Goal: Check status: Check status

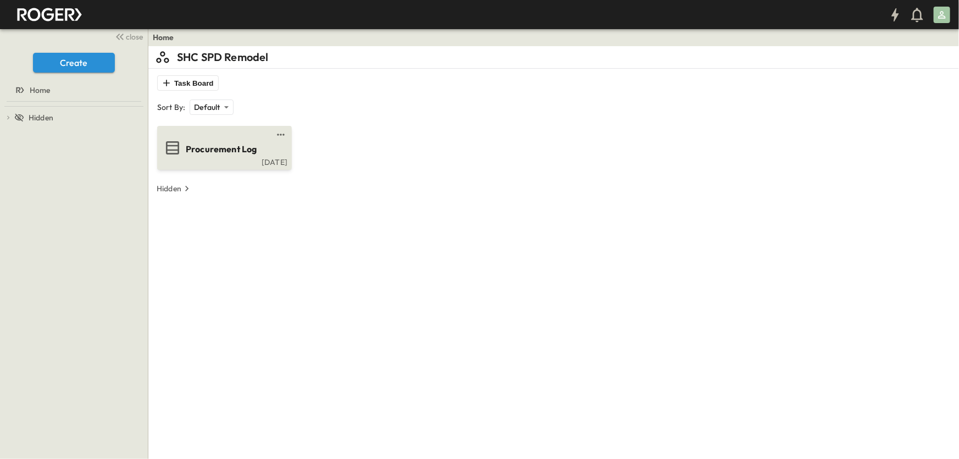
click at [230, 144] on span "Procurement Log" at bounding box center [221, 149] width 71 height 13
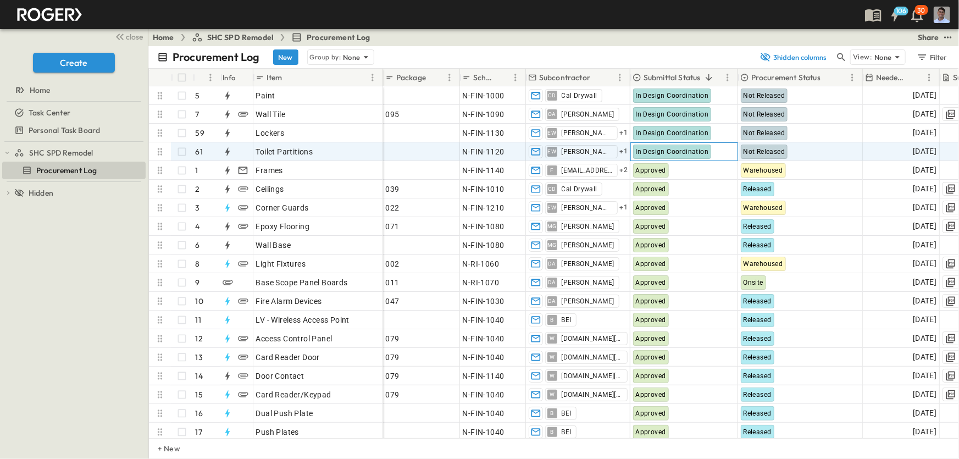
click at [691, 151] on span "In Design Coordination" at bounding box center [672, 152] width 73 height 8
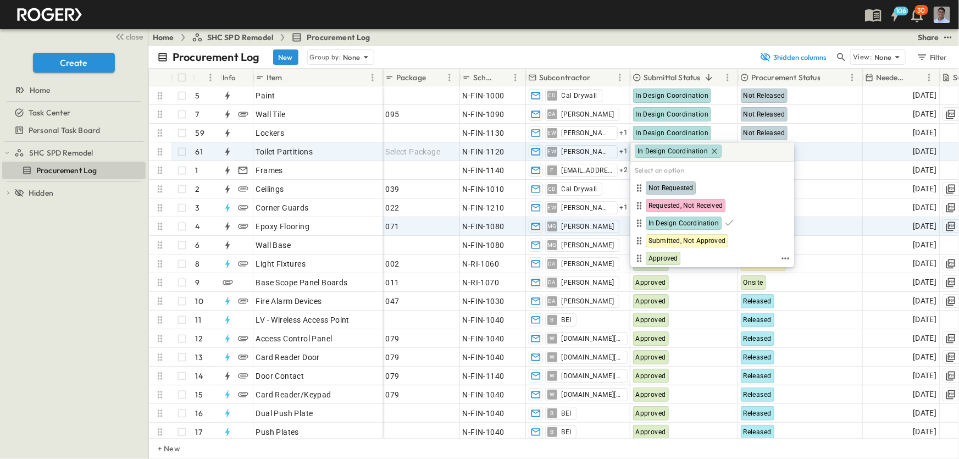
click at [675, 254] on span "Approved" at bounding box center [662, 258] width 29 height 9
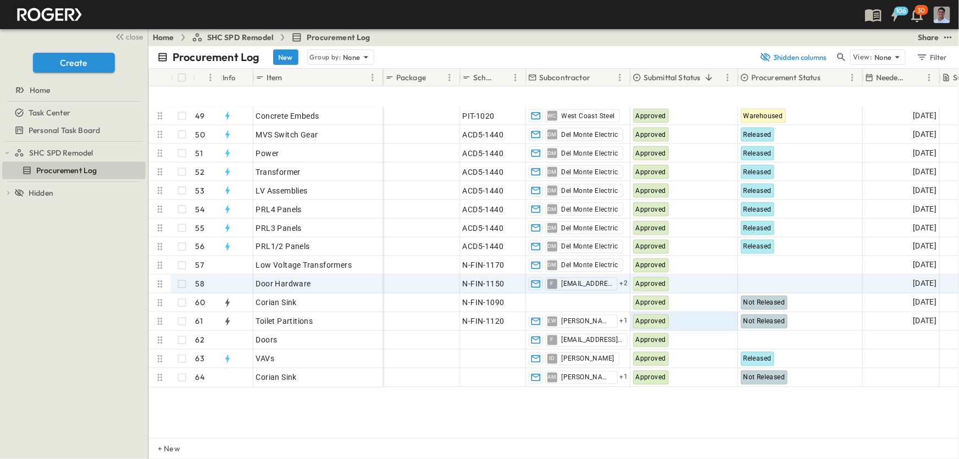
scroll to position [961, 0]
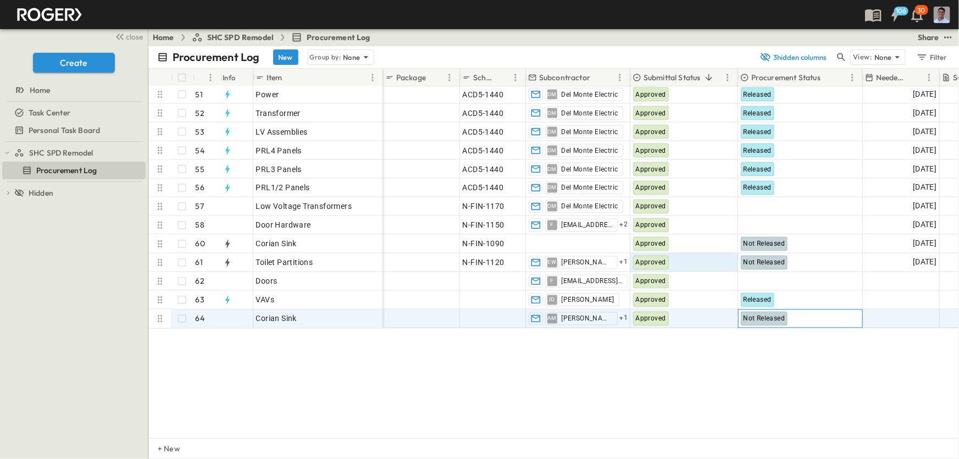
click at [764, 315] on span "Not Released" at bounding box center [765, 319] width 42 height 8
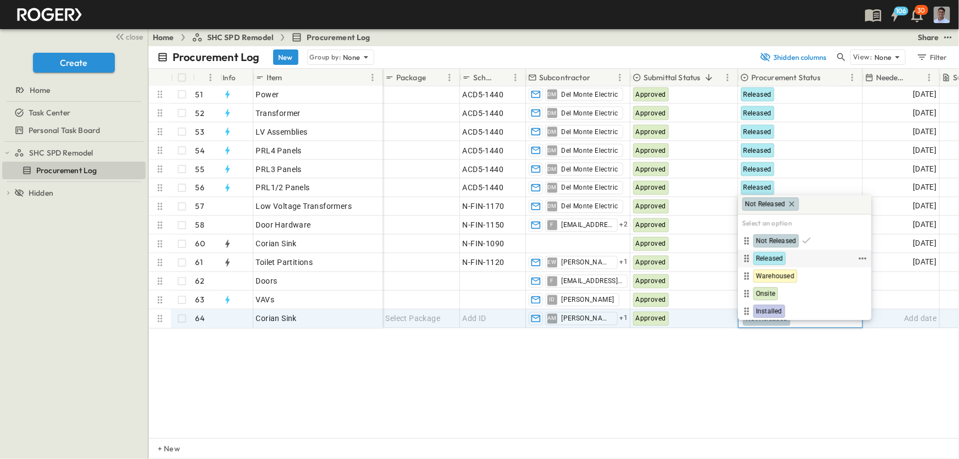
click at [771, 258] on span "Released" at bounding box center [769, 258] width 27 height 9
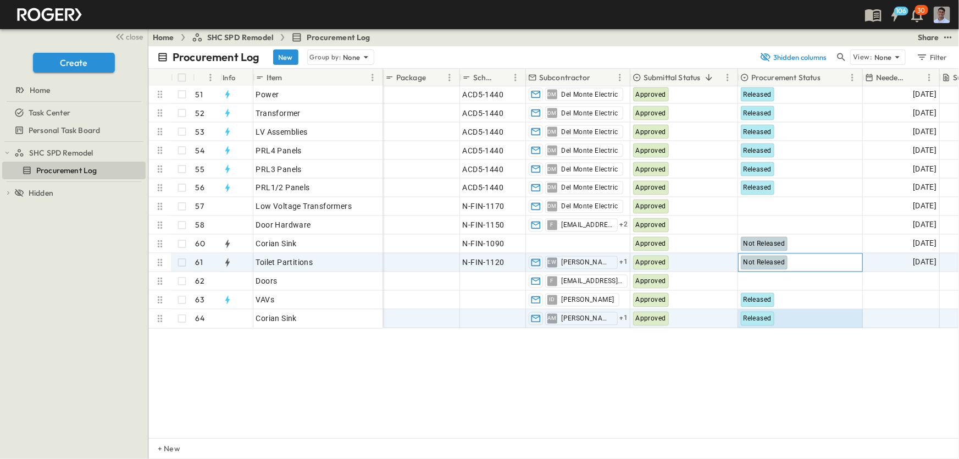
click at [782, 259] on span "Not Released" at bounding box center [765, 263] width 42 height 8
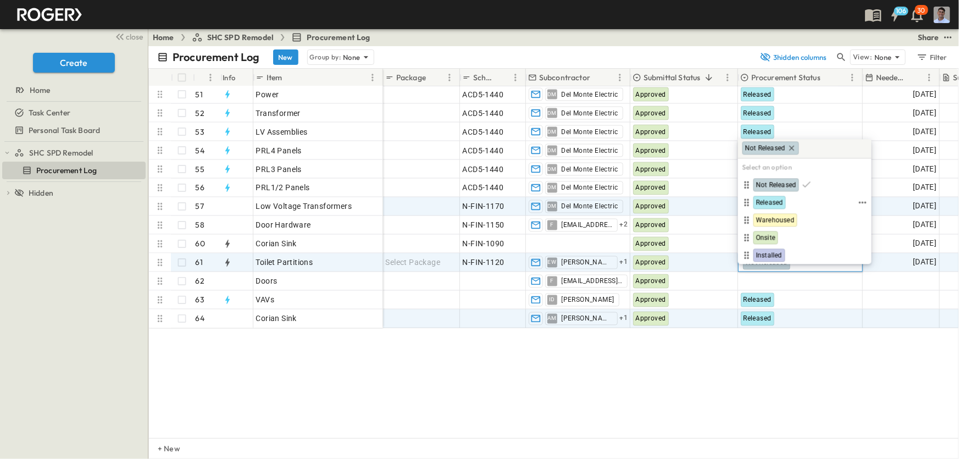
click at [763, 200] on span "Released" at bounding box center [769, 202] width 27 height 9
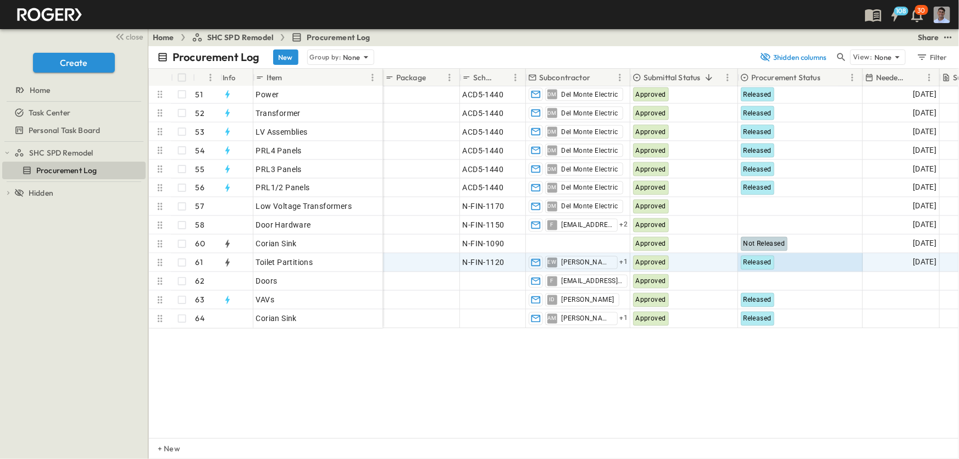
click at [156, 324] on div "Concrete Embeds 49 OPEN Concrete Embeds MVS Switch Gear 50 OPEN MVS Switch Gear…" at bounding box center [553, 262] width 809 height 352
click at [287, 58] on button "New" at bounding box center [285, 56] width 25 height 15
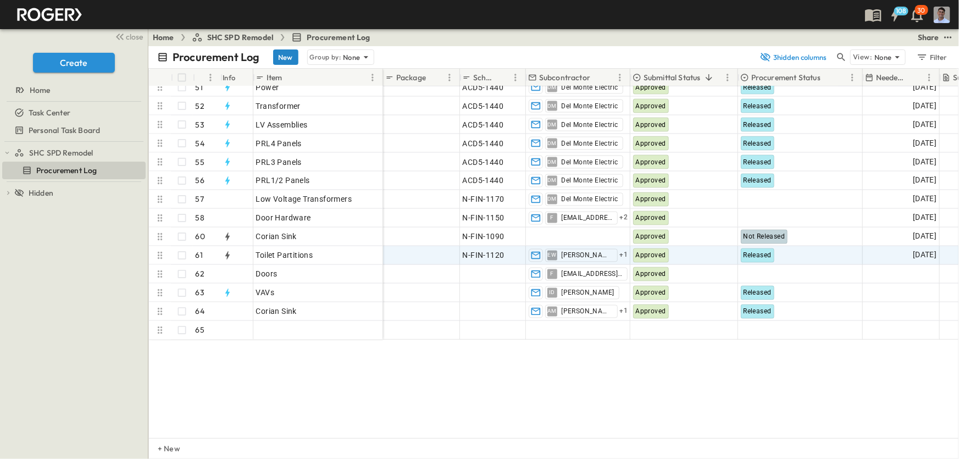
click at [286, 58] on button "New" at bounding box center [285, 56] width 25 height 15
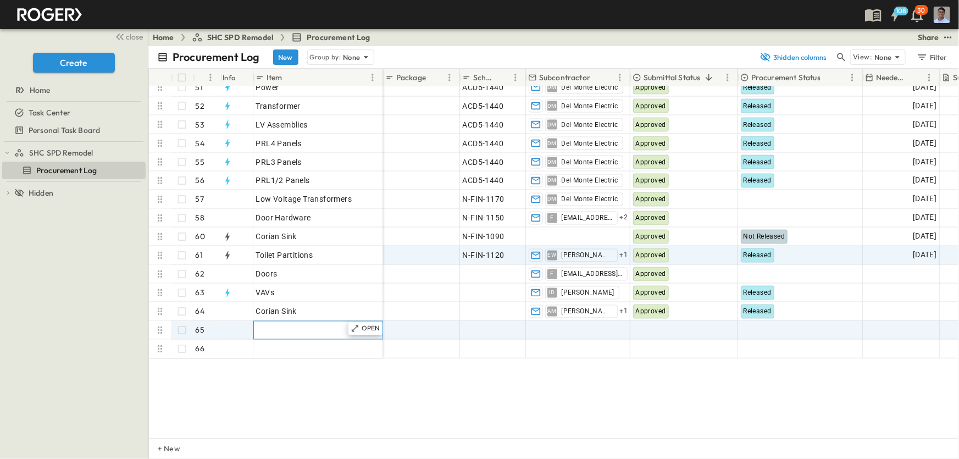
click at [325, 326] on div "Enter Material" at bounding box center [318, 330] width 124 height 15
click at [307, 334] on input "text" at bounding box center [318, 329] width 128 height 13
type input "**********"
click at [647, 332] on div at bounding box center [684, 330] width 107 height 18
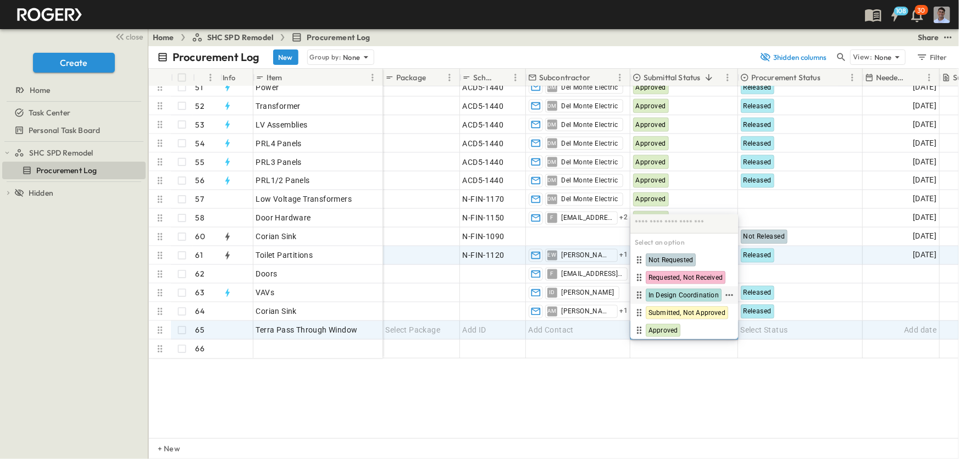
click at [678, 293] on span "In Design Coordination" at bounding box center [683, 295] width 70 height 9
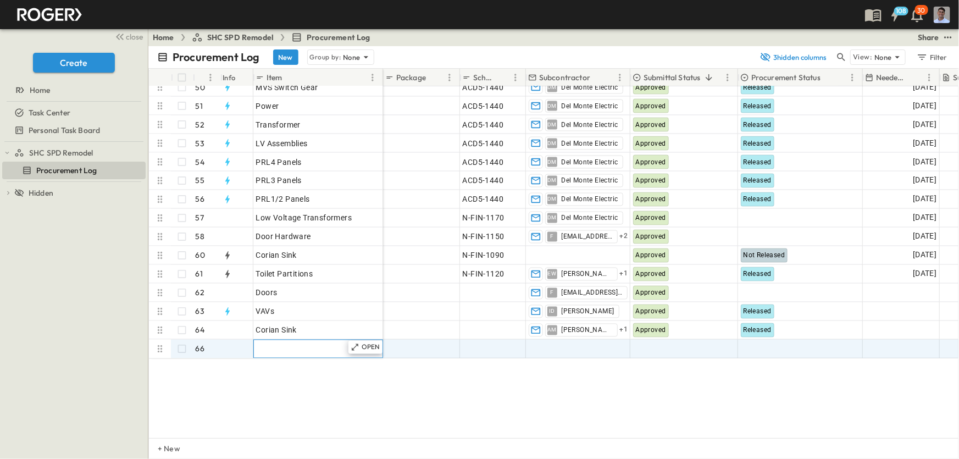
click at [298, 352] on span "Enter Material" at bounding box center [281, 348] width 51 height 11
type input "**********"
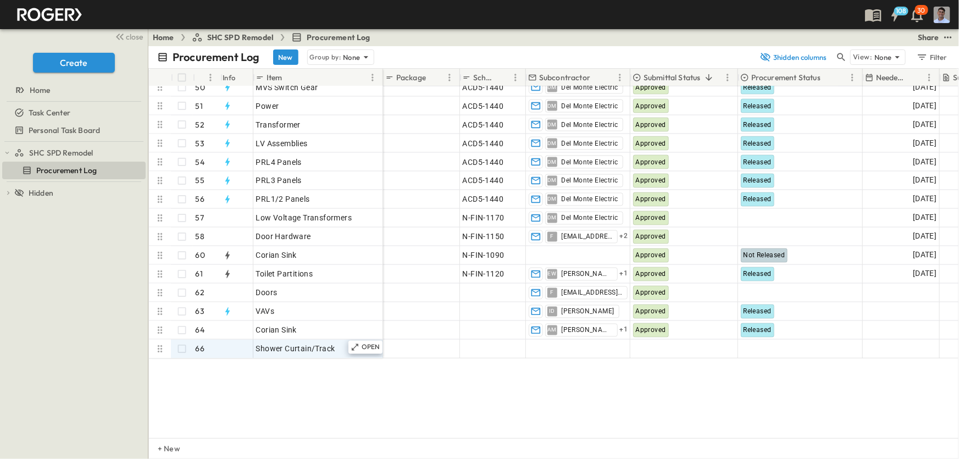
click at [536, 403] on div "Rebar 48 OPEN Rebar Concrete Embeds 49 OPEN Concrete Embeds MVS Switch Gear 50 …" at bounding box center [553, 262] width 809 height 352
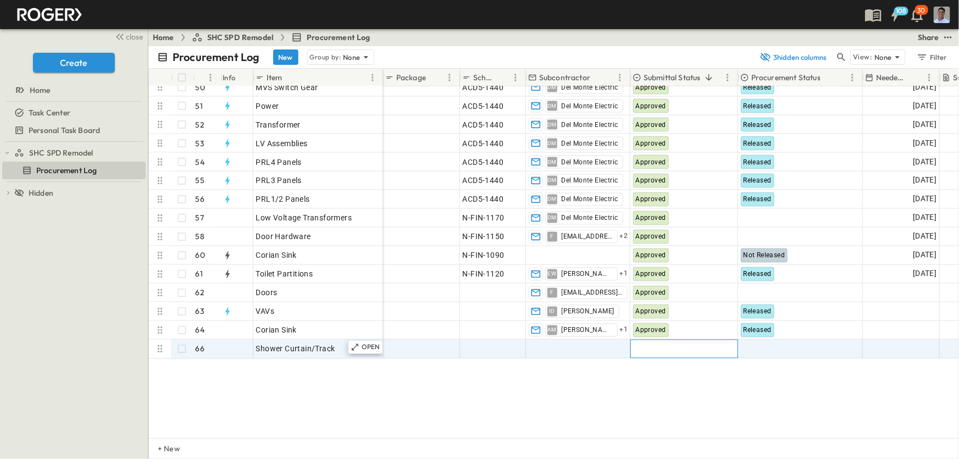
click at [659, 352] on div at bounding box center [684, 349] width 107 height 18
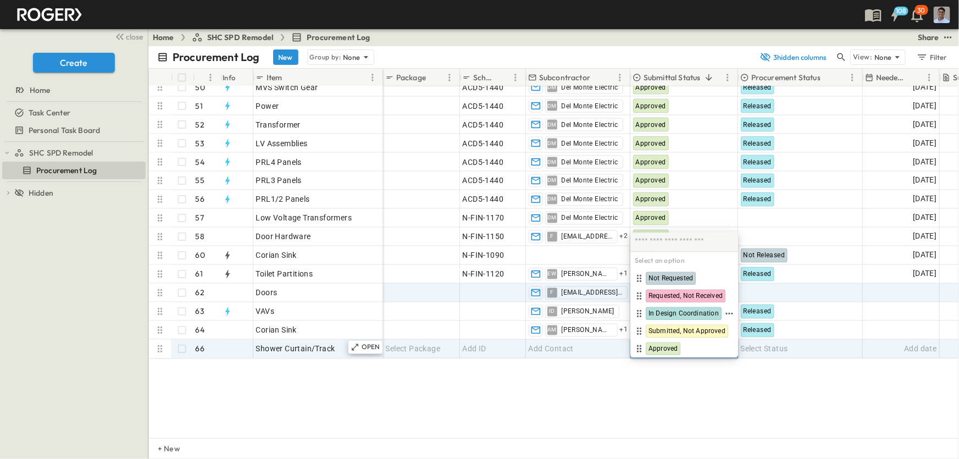
click at [676, 308] on div "In Design Coordination" at bounding box center [684, 313] width 76 height 13
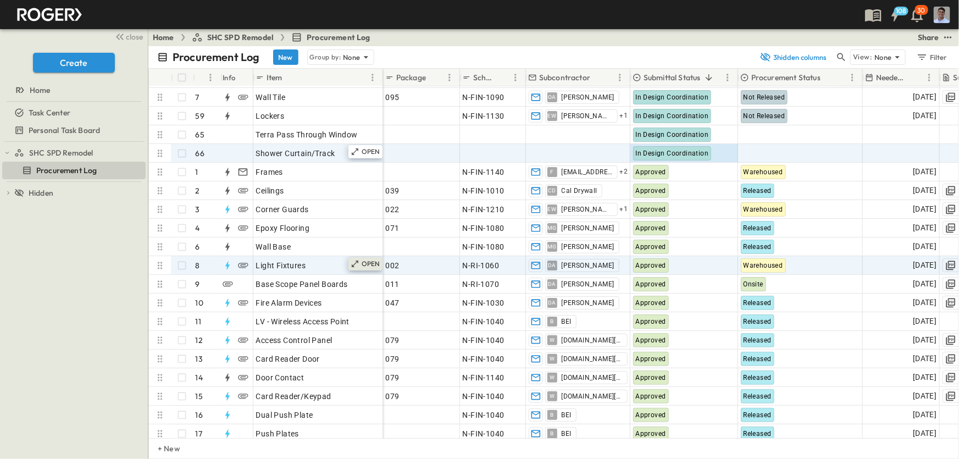
scroll to position [0, 0]
